Goal: Transaction & Acquisition: Purchase product/service

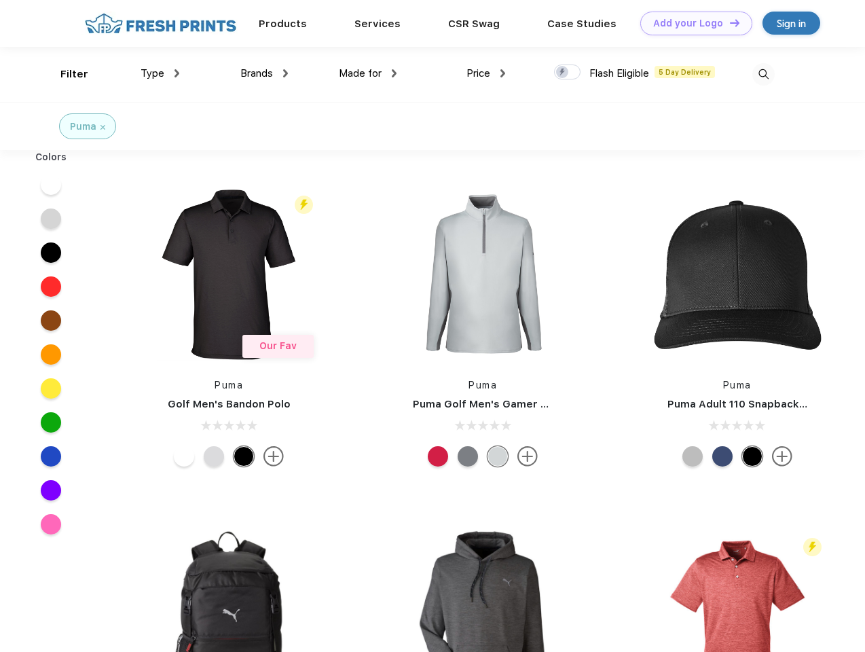
scroll to position [1, 0]
click at [691, 23] on link "Add your Logo Design Tool" at bounding box center [696, 24] width 112 height 24
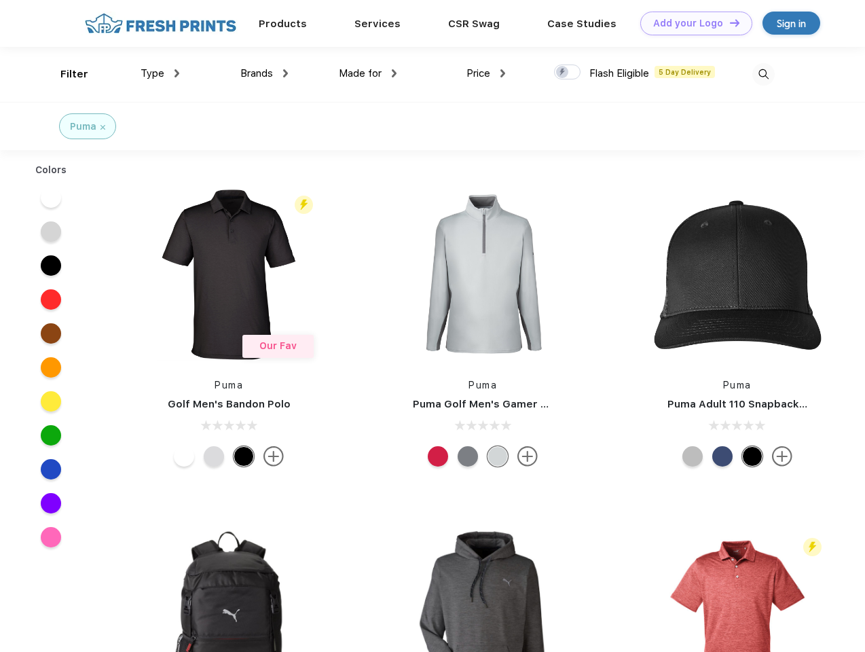
click at [0, 0] on div "Design Tool" at bounding box center [0, 0] width 0 height 0
click at [728, 22] on link "Add your Logo Design Tool" at bounding box center [696, 24] width 112 height 24
click at [65, 74] on div "Filter" at bounding box center [74, 75] width 28 height 16
click at [160, 73] on span "Type" at bounding box center [153, 73] width 24 height 12
click at [264, 73] on span "Brands" at bounding box center [256, 73] width 33 height 12
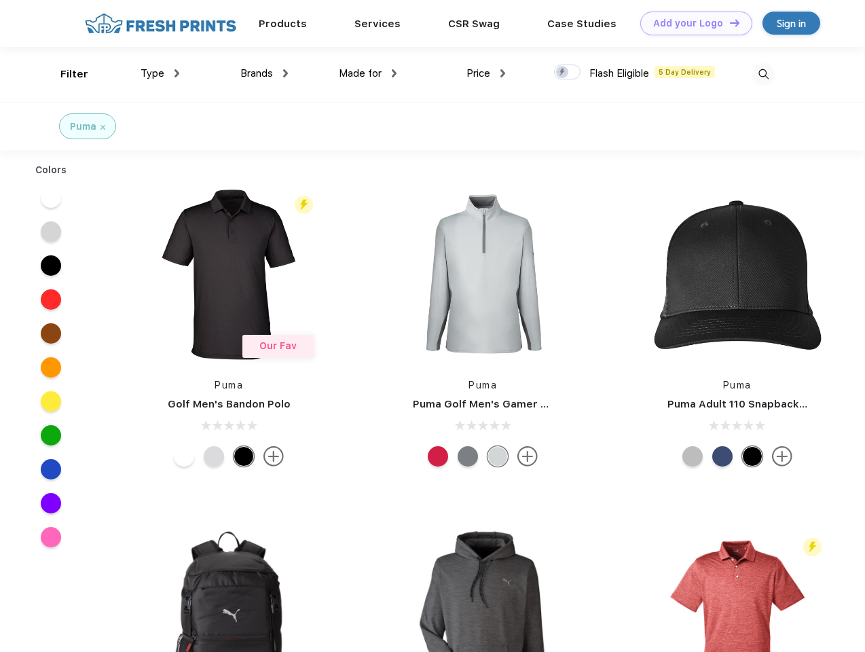
click at [368, 73] on span "Made for" at bounding box center [360, 73] width 43 height 12
click at [486, 73] on span "Price" at bounding box center [478, 73] width 24 height 12
click at [567, 73] on div at bounding box center [567, 71] width 26 height 15
click at [563, 73] on input "checkbox" at bounding box center [558, 68] width 9 height 9
click at [763, 74] on img at bounding box center [763, 74] width 22 height 22
